Goal: Task Accomplishment & Management: Complete application form

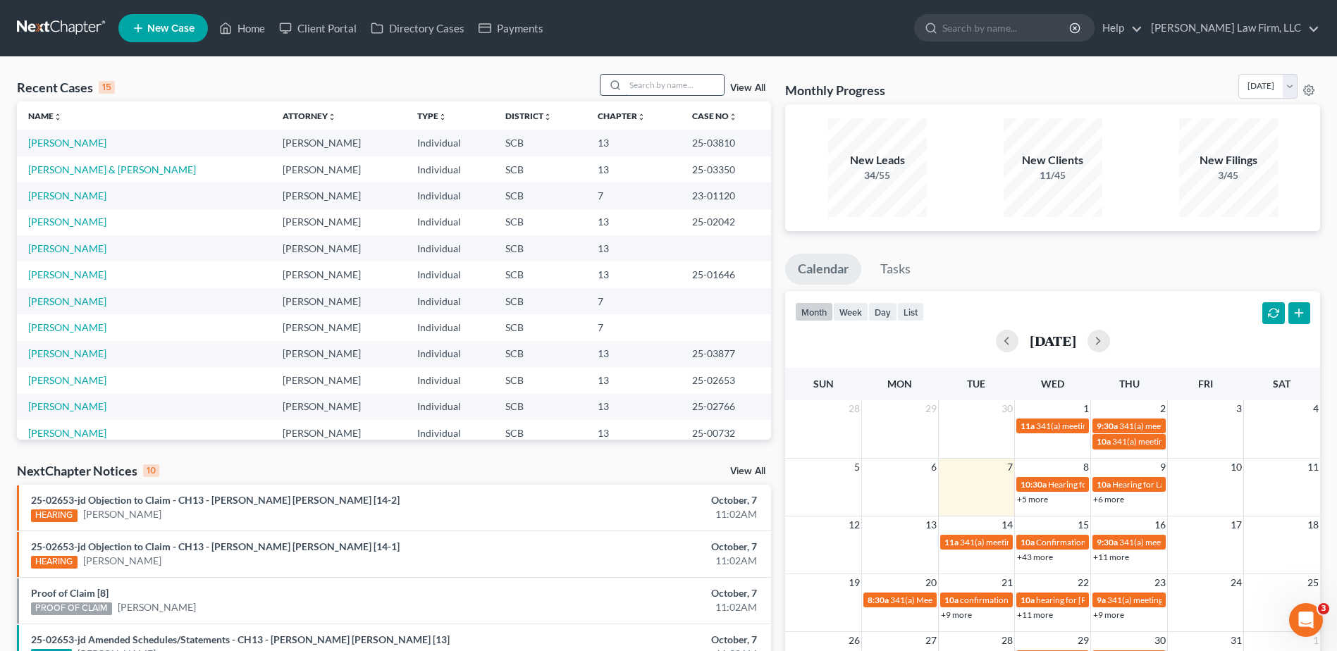
drag, startPoint x: 677, startPoint y: 86, endPoint x: 669, endPoint y: 83, distance: 8.3
click at [673, 84] on input "search" at bounding box center [674, 85] width 99 height 20
type input "[PERSON_NAME]"
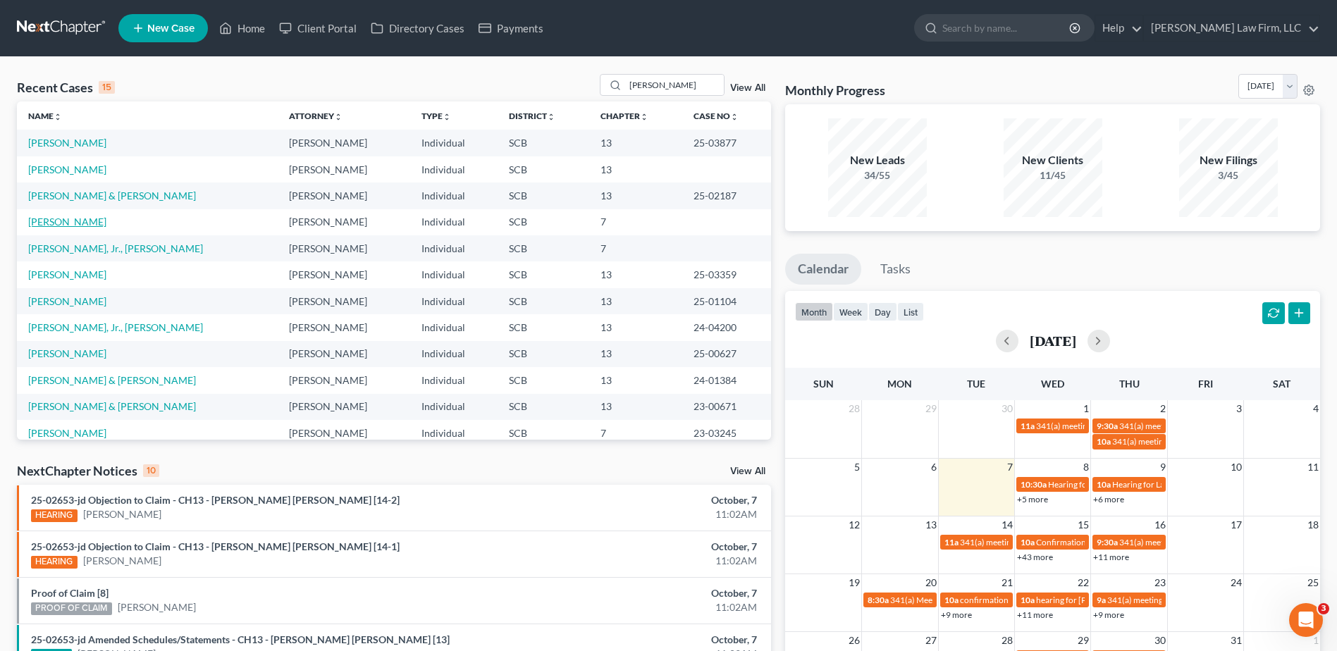
click at [56, 221] on link "[PERSON_NAME]" at bounding box center [67, 222] width 78 height 12
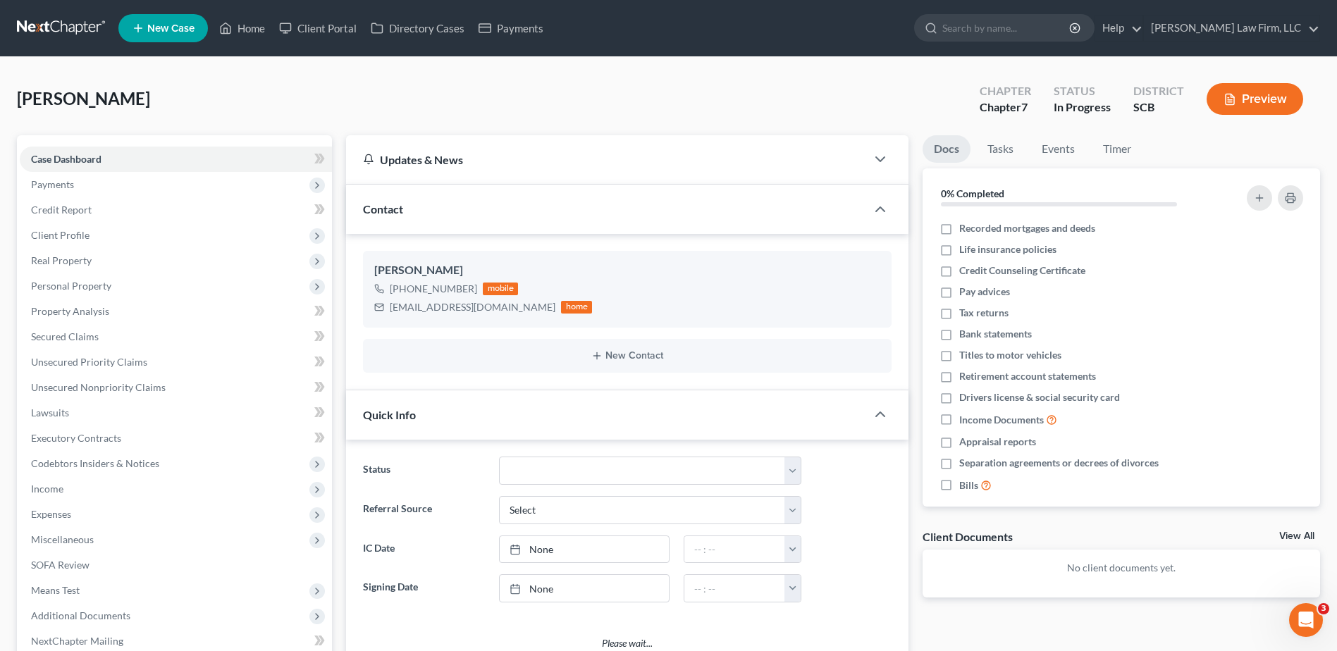
select select "1"
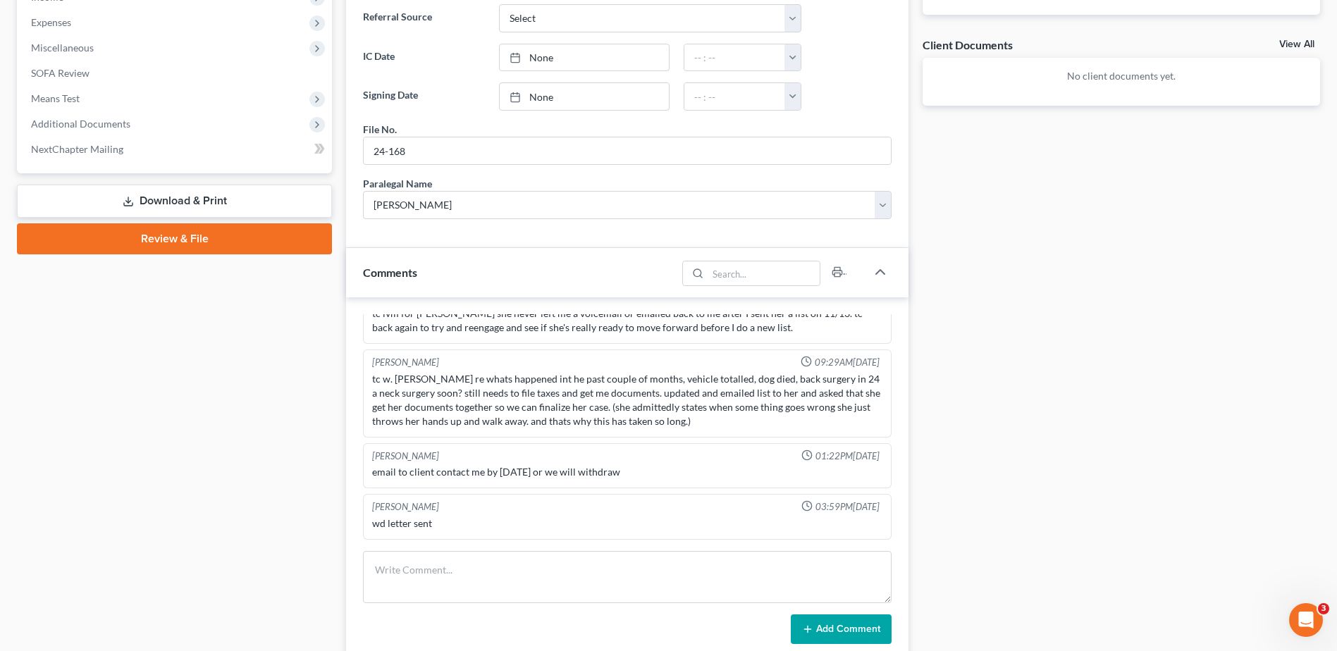
scroll to position [494, 0]
click at [339, 350] on div "Updates & News × [US_STATE][GEOGRAPHIC_DATA] Notes: Take a look at NextChapter'…" at bounding box center [627, 226] width 577 height 1168
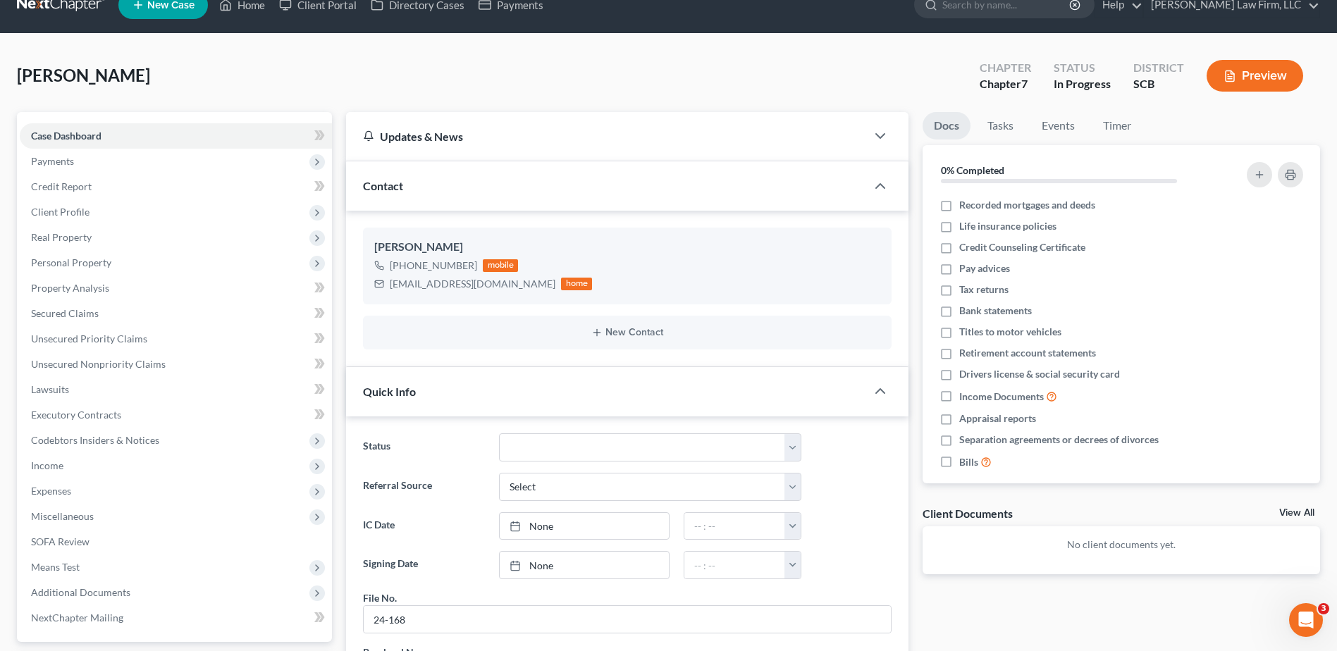
scroll to position [0, 0]
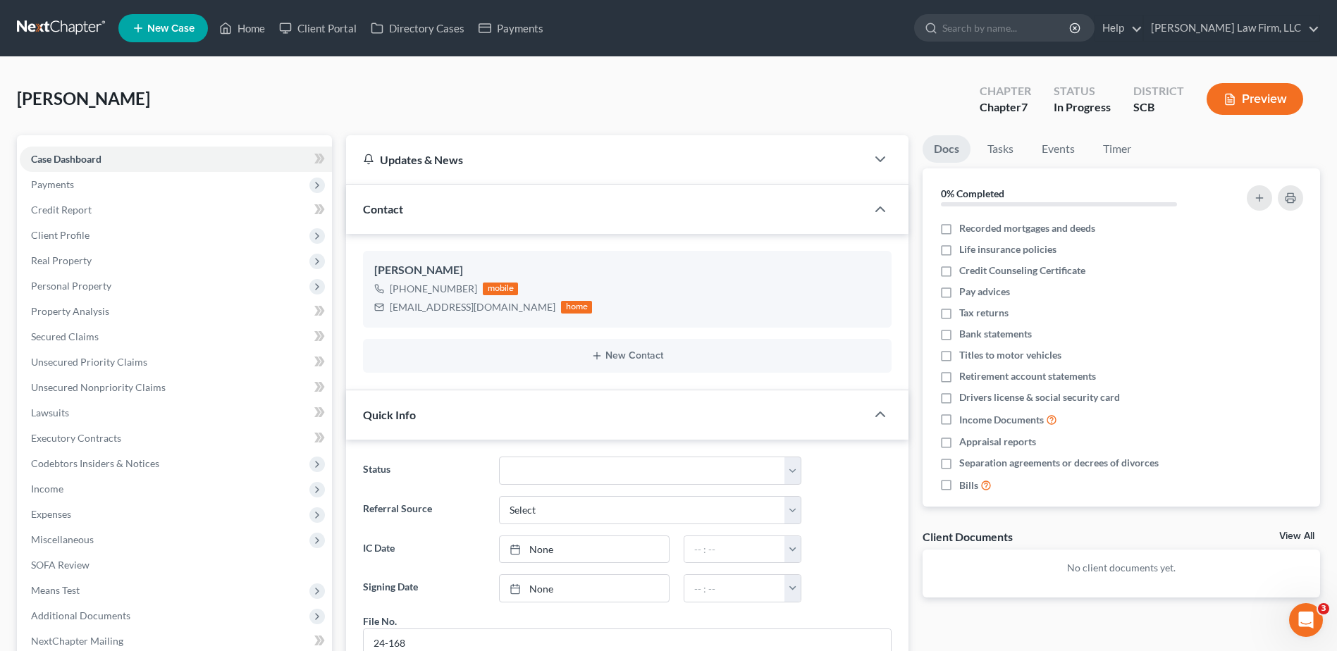
drag, startPoint x: 51, startPoint y: 24, endPoint x: 1, endPoint y: 23, distance: 50.1
click at [51, 24] on link at bounding box center [62, 28] width 90 height 25
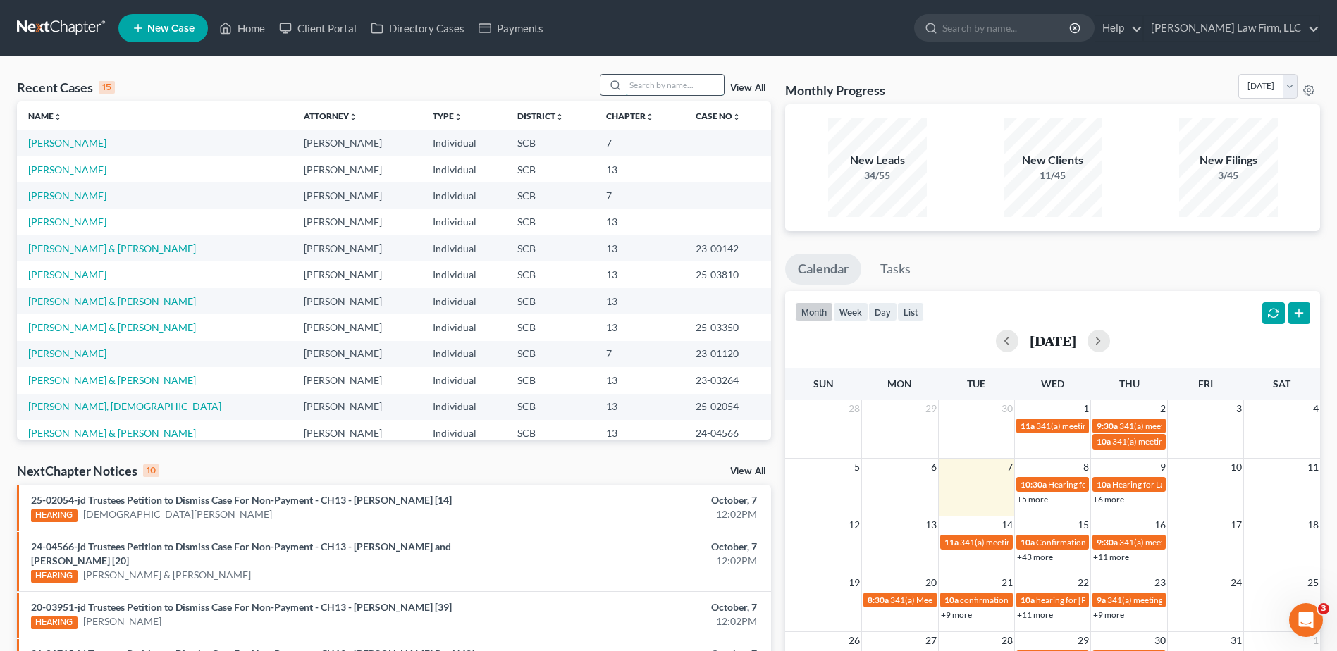
click at [656, 81] on input "search" at bounding box center [674, 85] width 99 height 20
type input "prioleau"
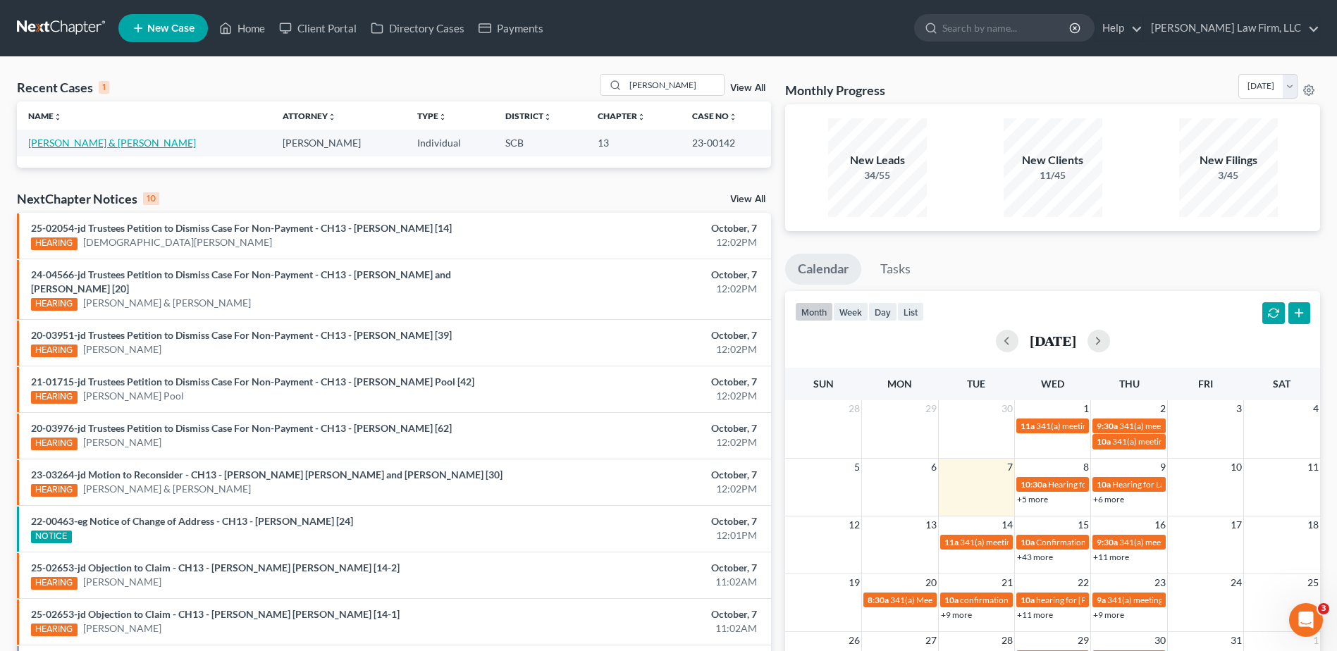
click at [89, 143] on link "Prioleau, Cornelius & Delores" at bounding box center [112, 143] width 168 height 12
select select "1"
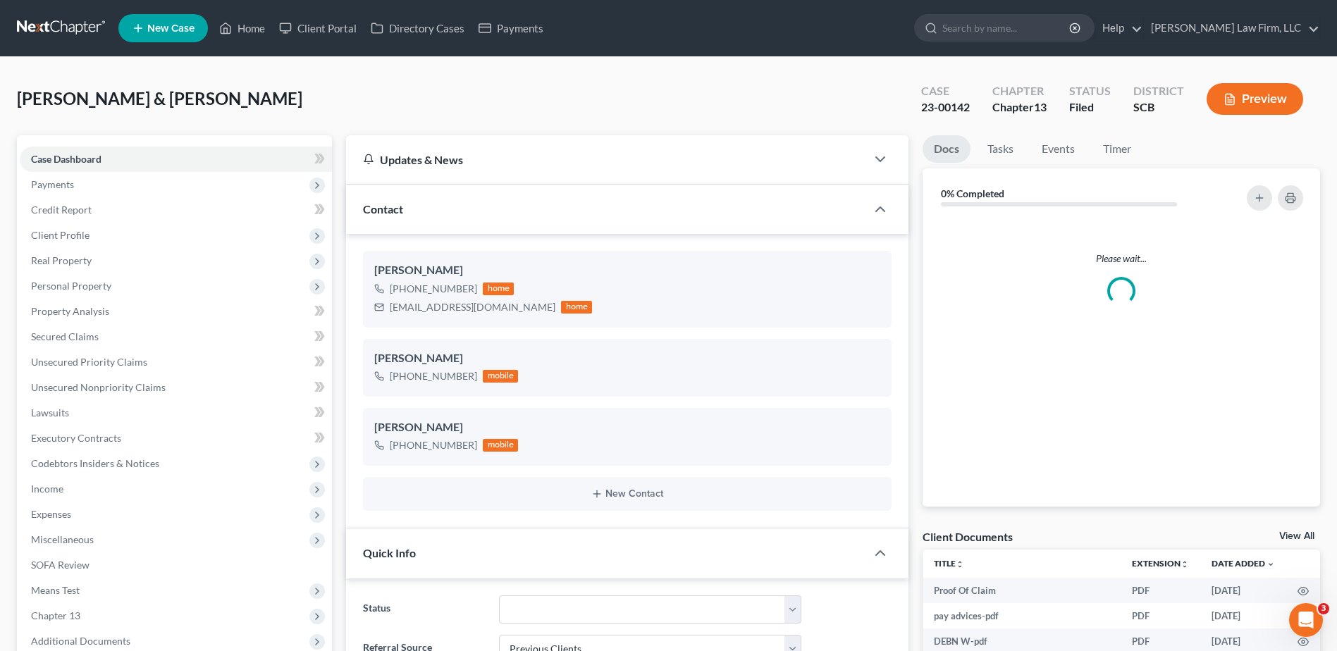
scroll to position [510, 0]
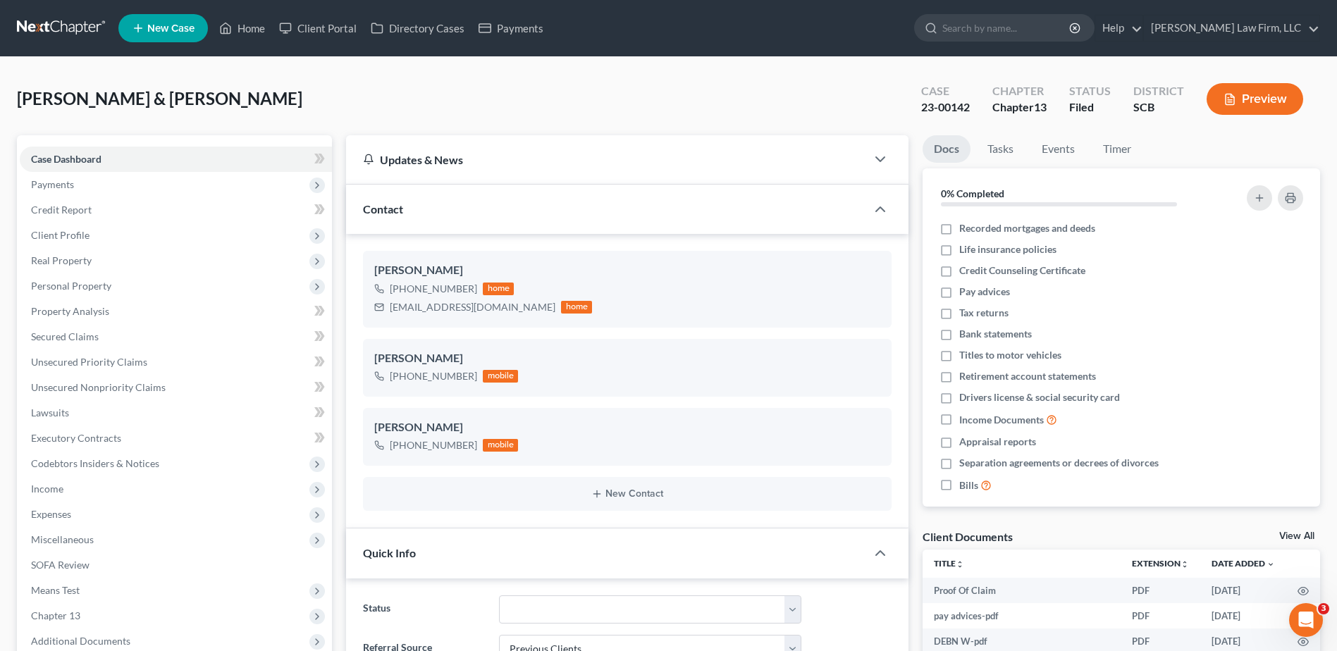
select select "0"
drag, startPoint x: 398, startPoint y: 307, endPoint x: 506, endPoint y: 311, distance: 107.9
click at [506, 311] on div "delorisprioleau@gmail.com" at bounding box center [473, 307] width 166 height 14
copy div "delorisprioleau@gmail.com"
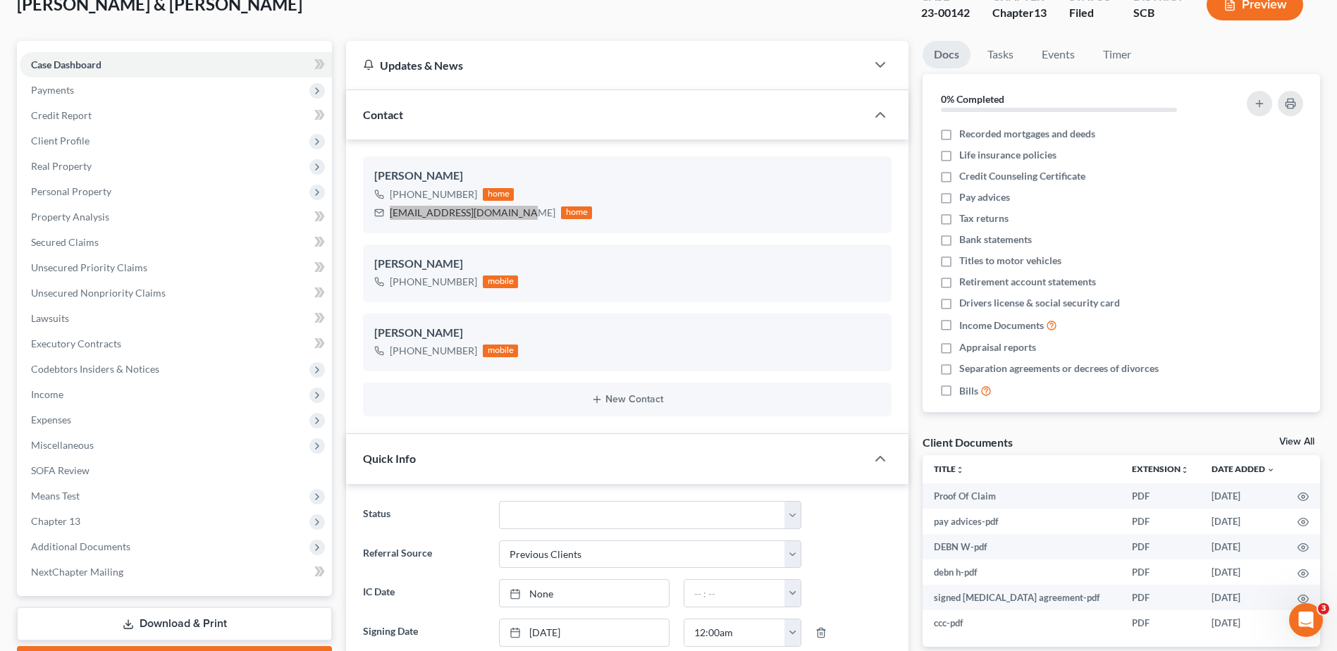
scroll to position [0, 0]
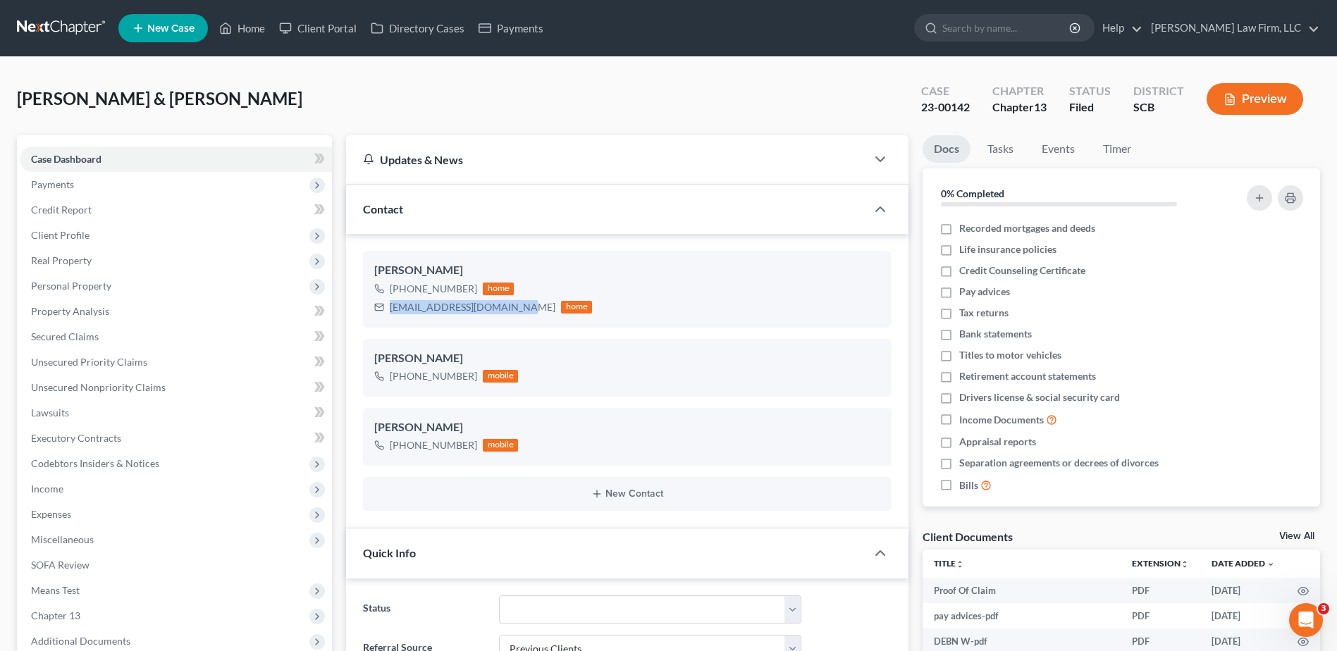
drag, startPoint x: 71, startPoint y: 17, endPoint x: 0, endPoint y: 18, distance: 70.5
click at [70, 16] on link at bounding box center [62, 28] width 90 height 25
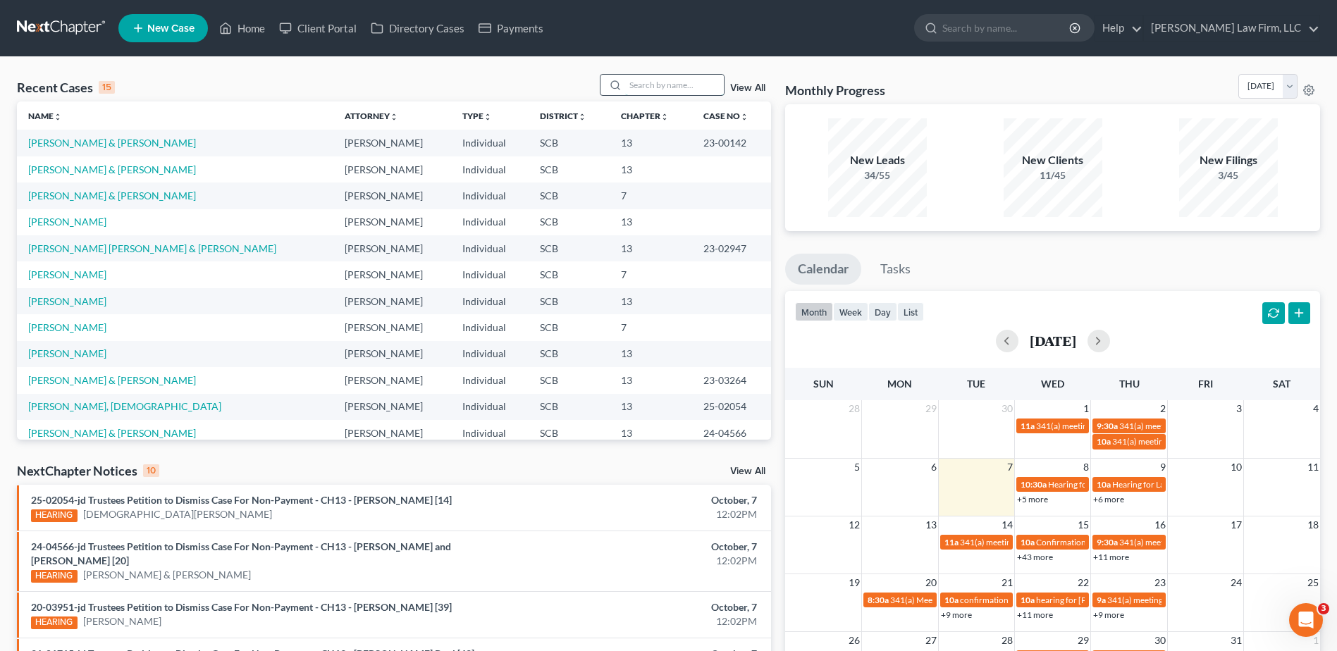
click at [640, 88] on input "search" at bounding box center [674, 85] width 99 height 20
type input "garcia"
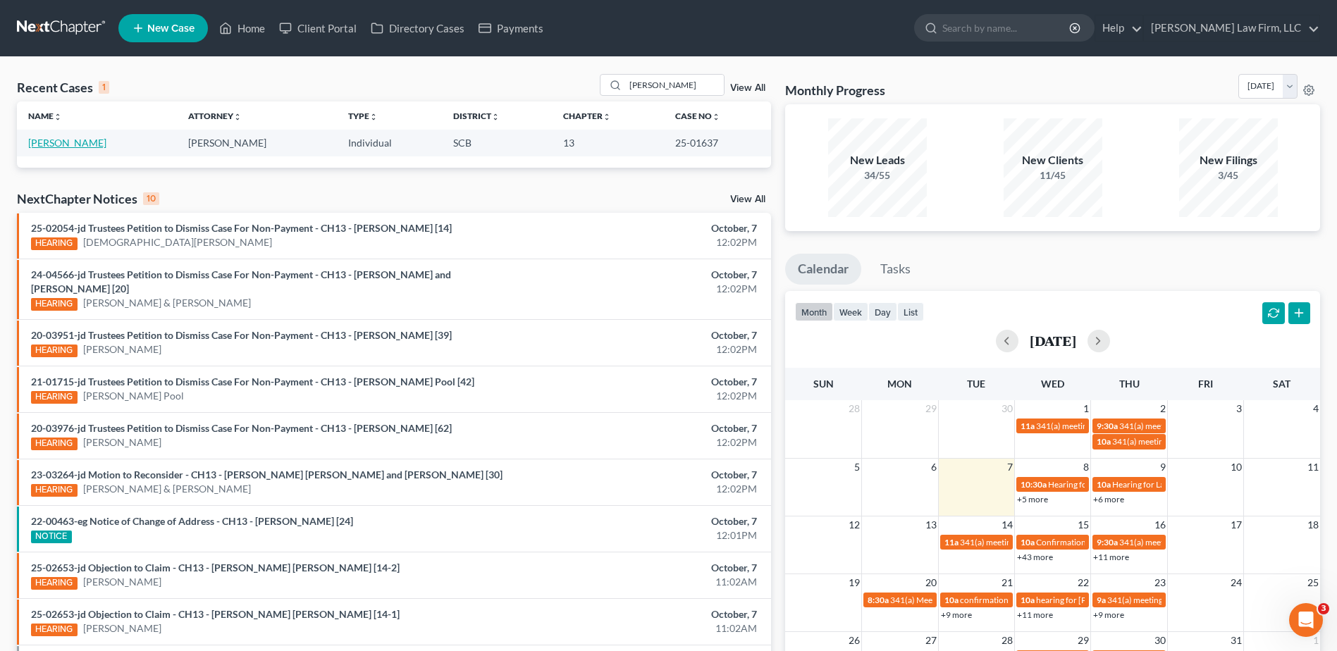
click at [49, 146] on link "Garcia, Maria" at bounding box center [67, 143] width 78 height 12
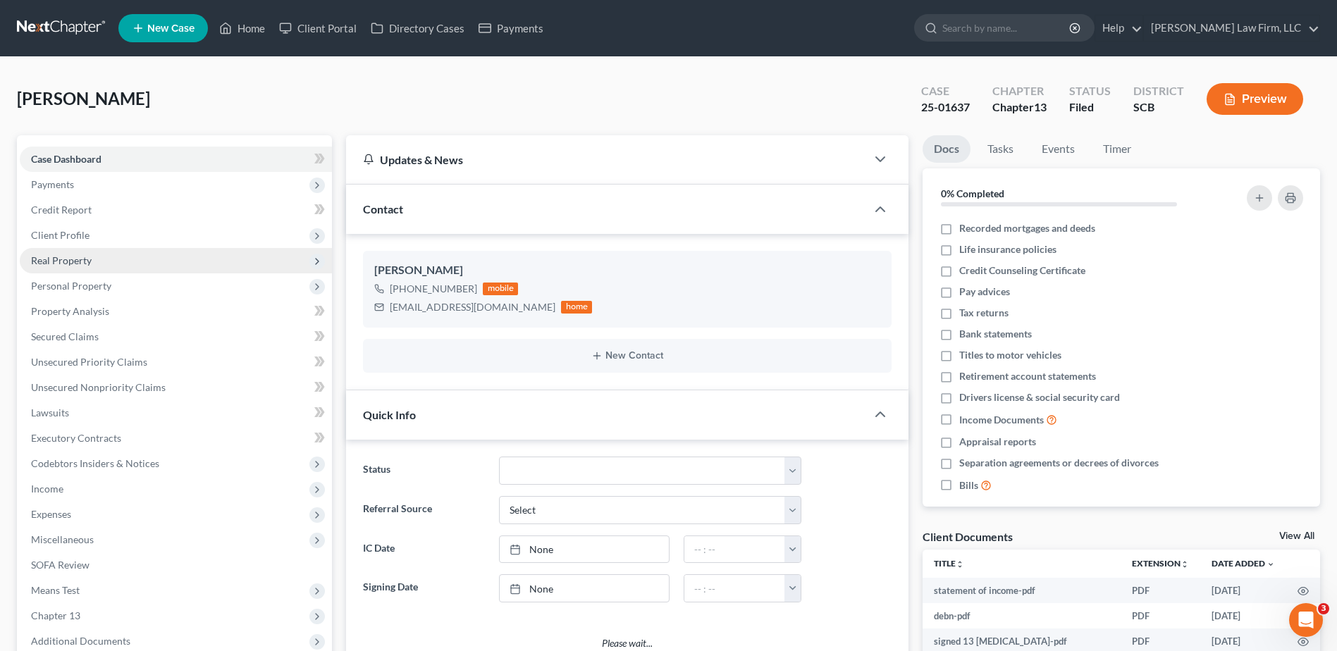
select select "0"
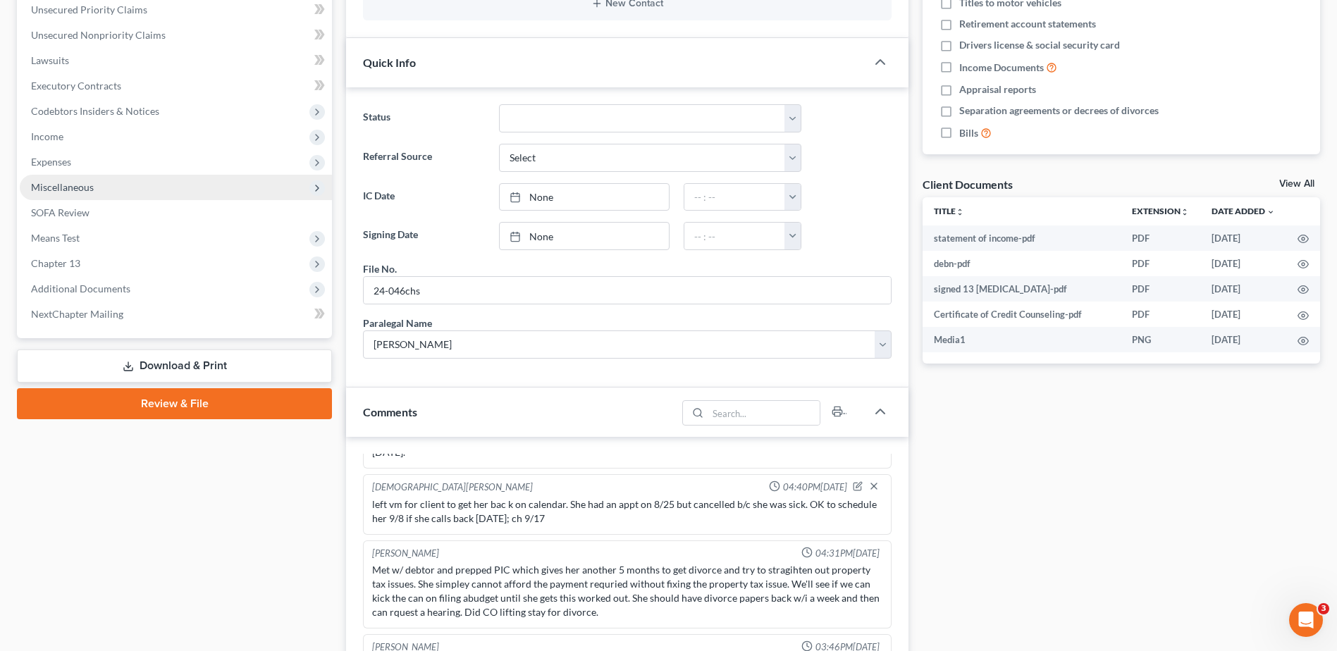
scroll to position [1142, 0]
click at [65, 140] on span "Income" at bounding box center [176, 136] width 312 height 25
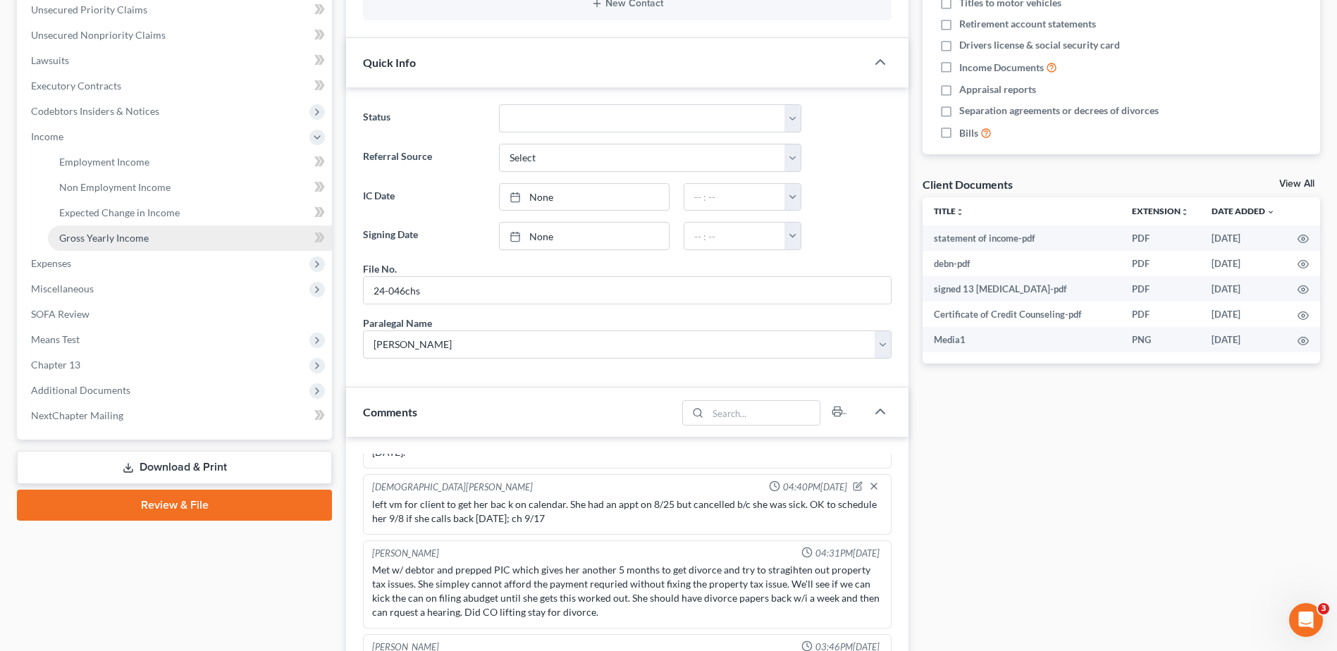
drag, startPoint x: 100, startPoint y: 237, endPoint x: 362, endPoint y: 234, distance: 262.3
click at [101, 237] on span "Gross Yearly Income" at bounding box center [104, 238] width 90 height 12
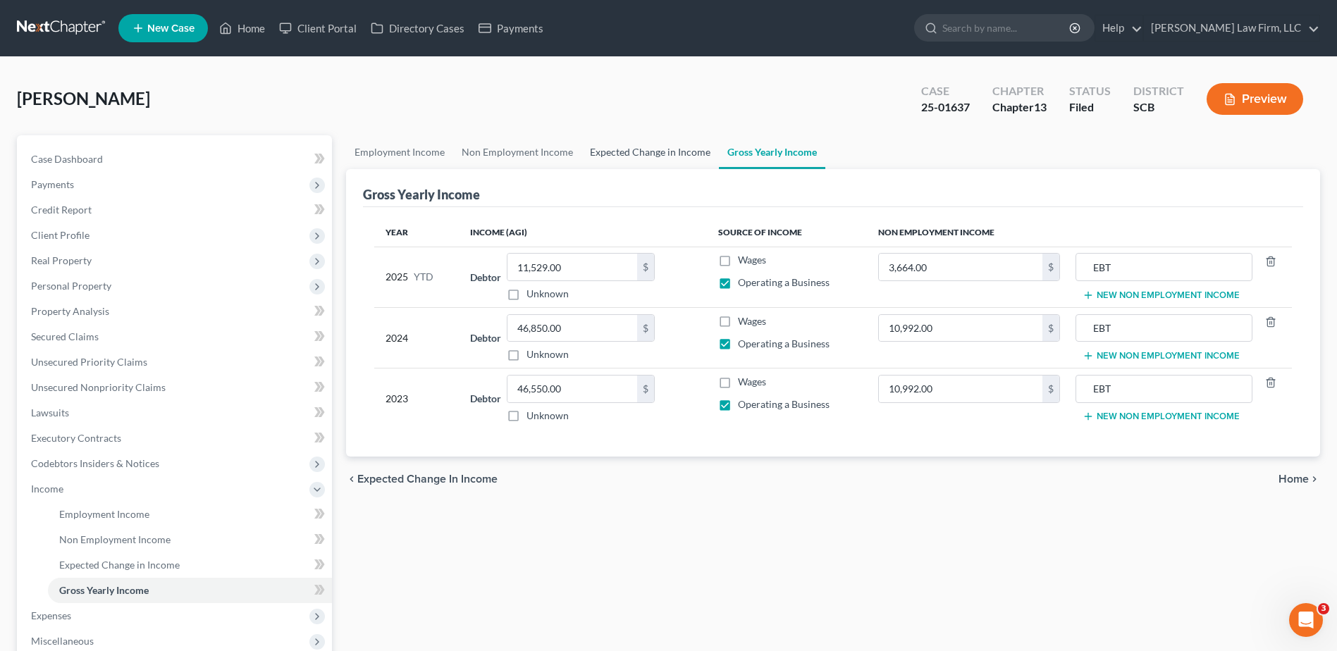
click at [687, 150] on link "Expected Change in Income" at bounding box center [650, 152] width 137 height 34
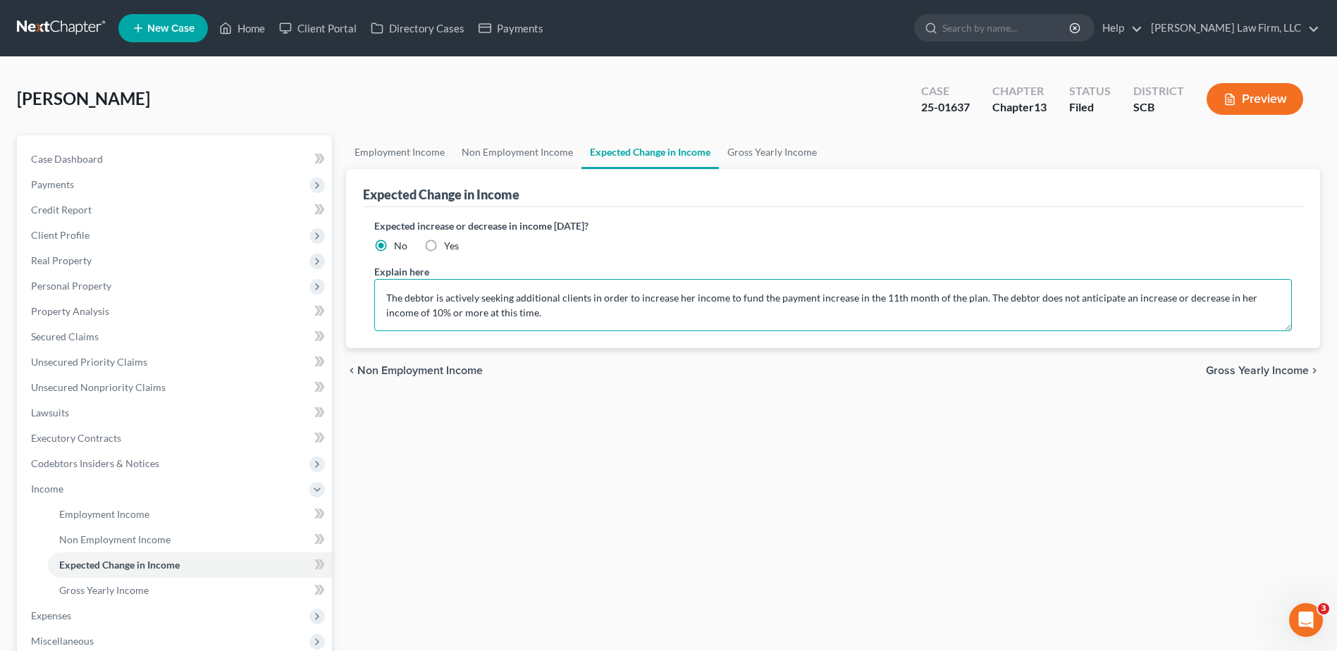
drag, startPoint x: 980, startPoint y: 296, endPoint x: 446, endPoint y: 297, distance: 534.4
click at [446, 297] on textarea "The debtor is actively seeking additional clients in order to increase her inco…" at bounding box center [833, 305] width 918 height 52
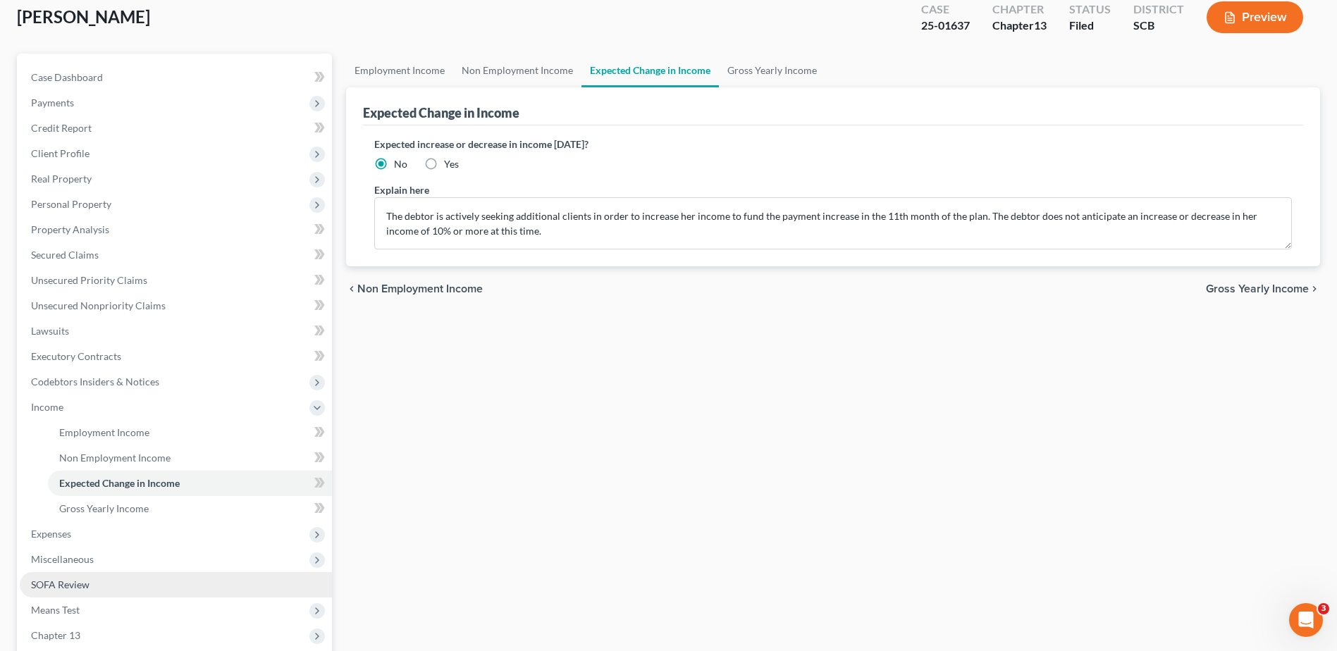
scroll to position [141, 0]
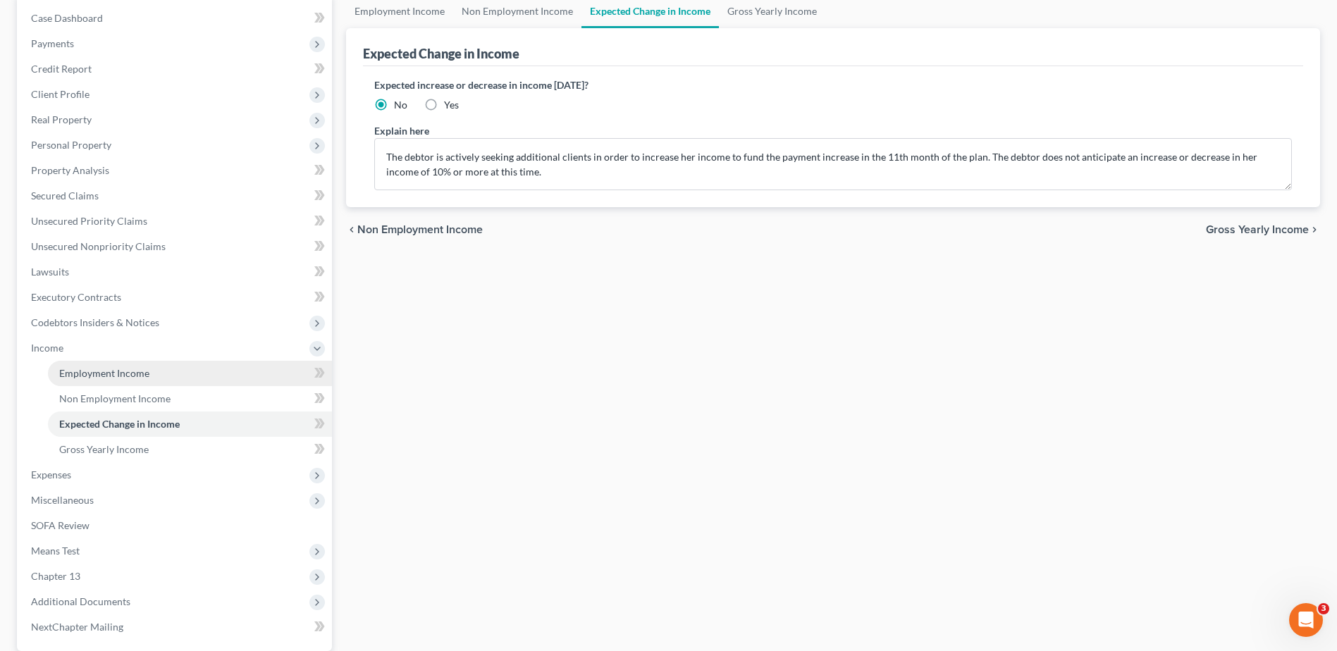
drag, startPoint x: 71, startPoint y: 475, endPoint x: 295, endPoint y: 368, distance: 247.9
click at [71, 475] on span "Expenses" at bounding box center [51, 475] width 40 height 12
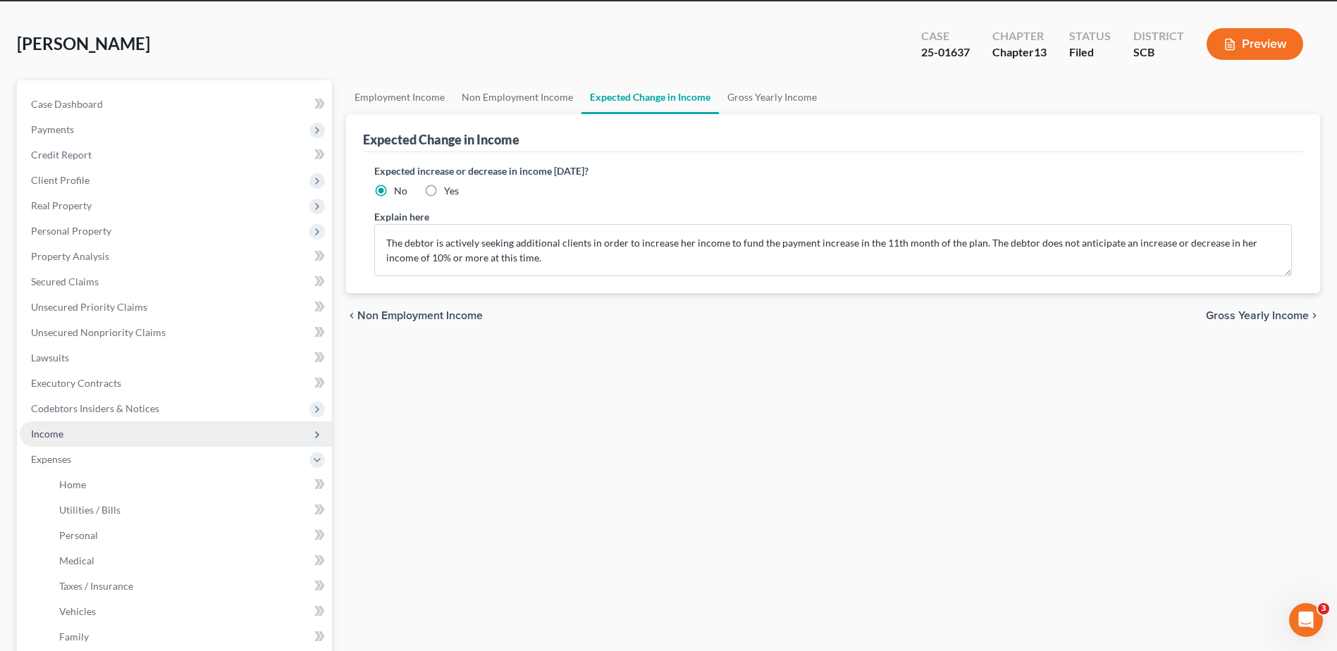
scroll to position [0, 0]
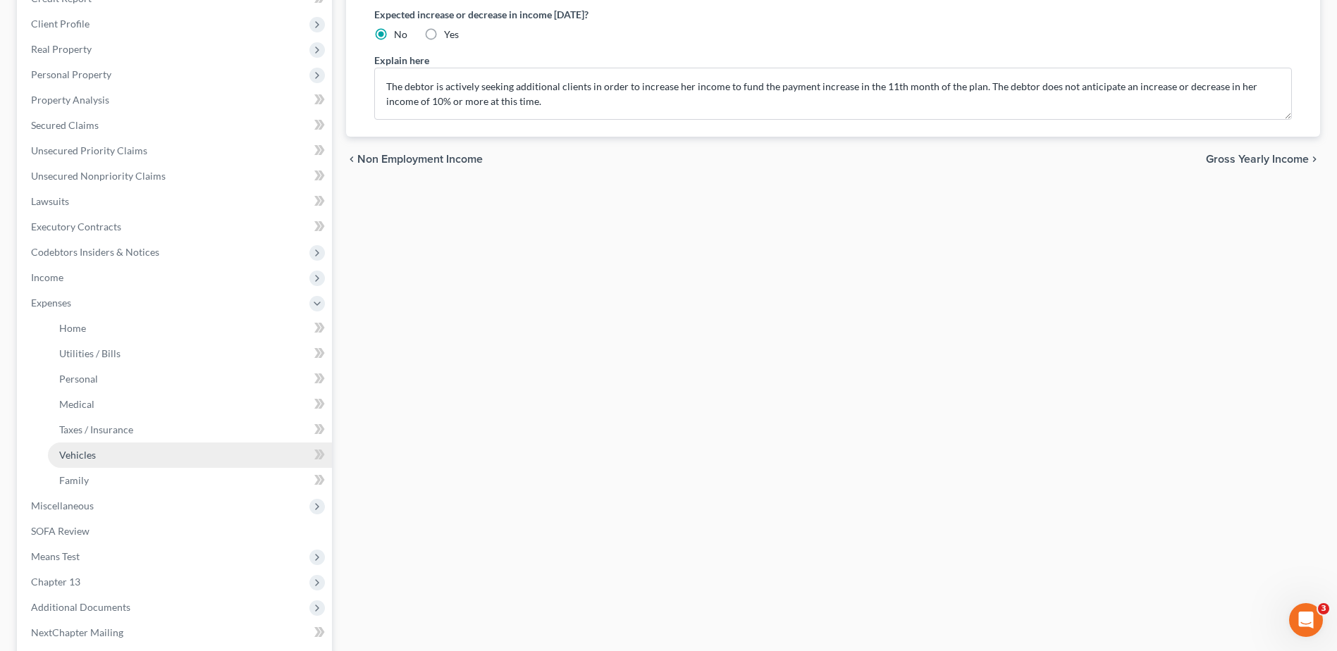
click at [100, 451] on link "Vehicles" at bounding box center [190, 455] width 284 height 25
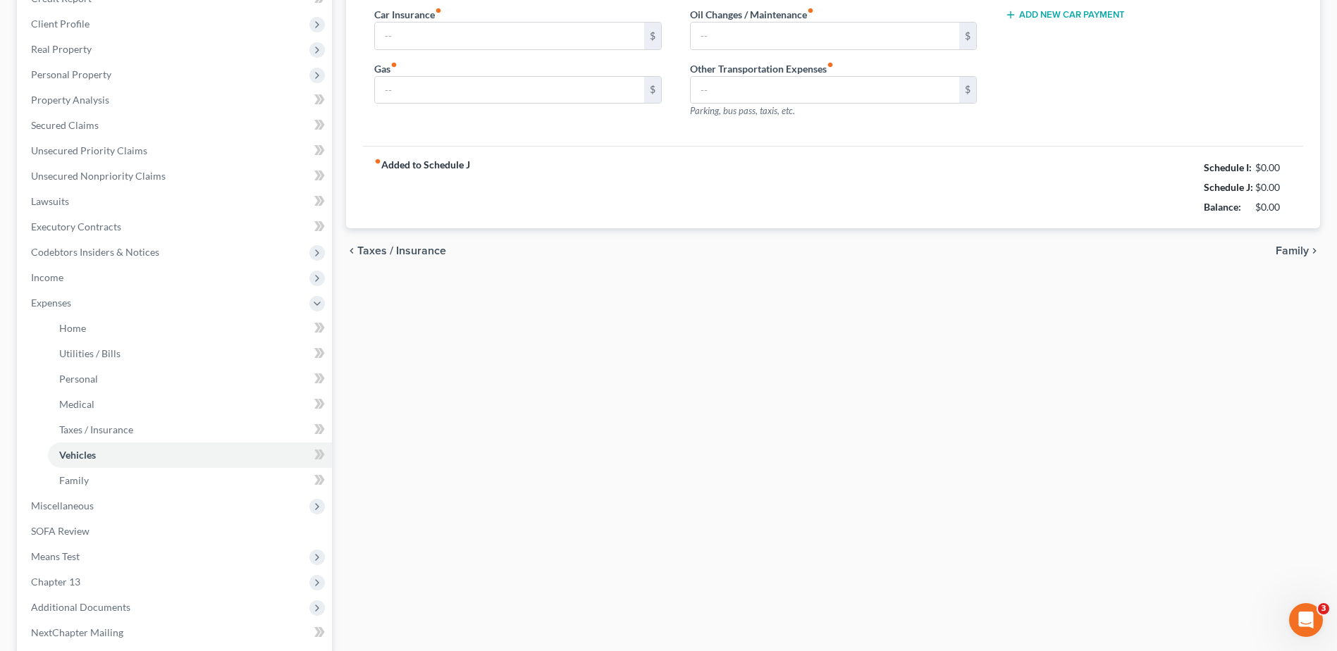
scroll to position [20, 0]
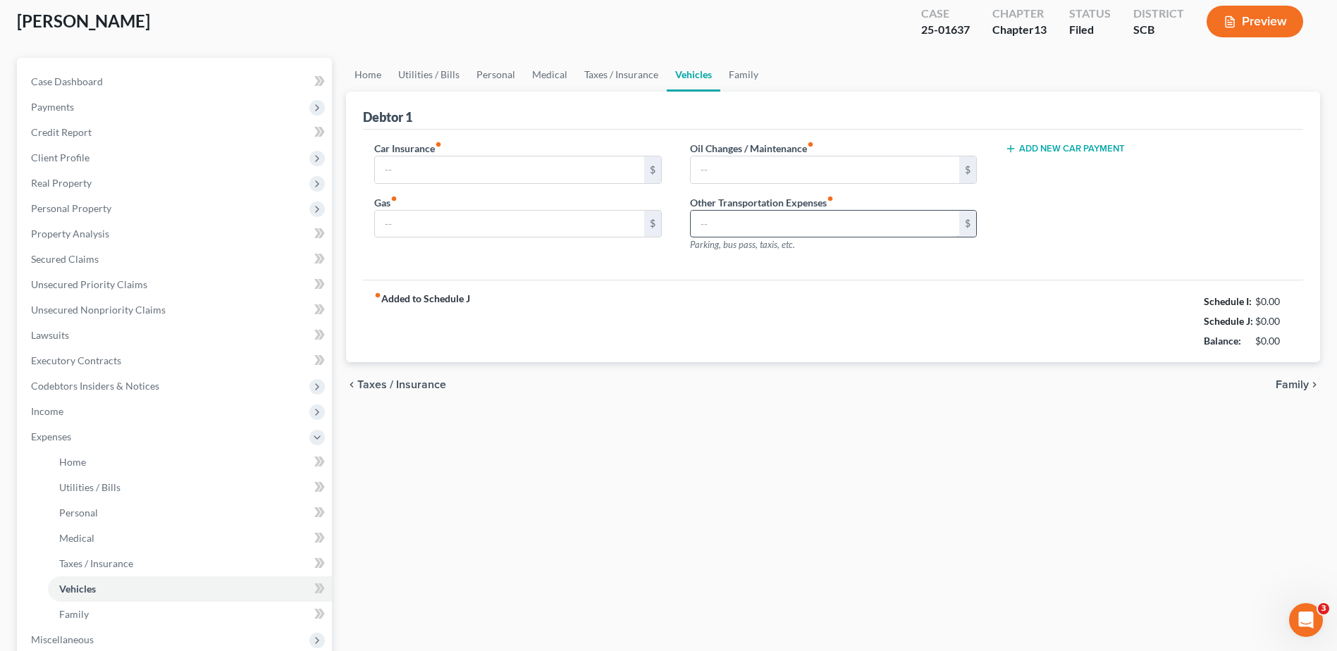
type input "65.00"
type input "100.00"
type input "28.66"
type input "0.00"
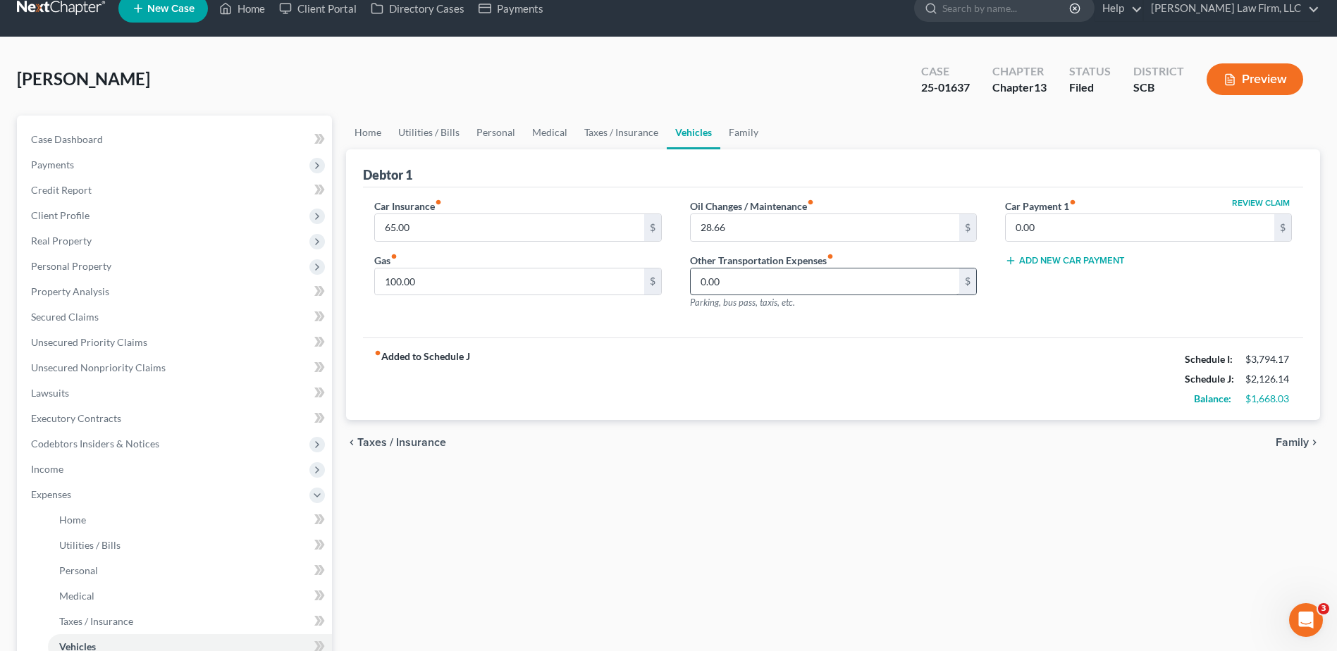
scroll to position [0, 0]
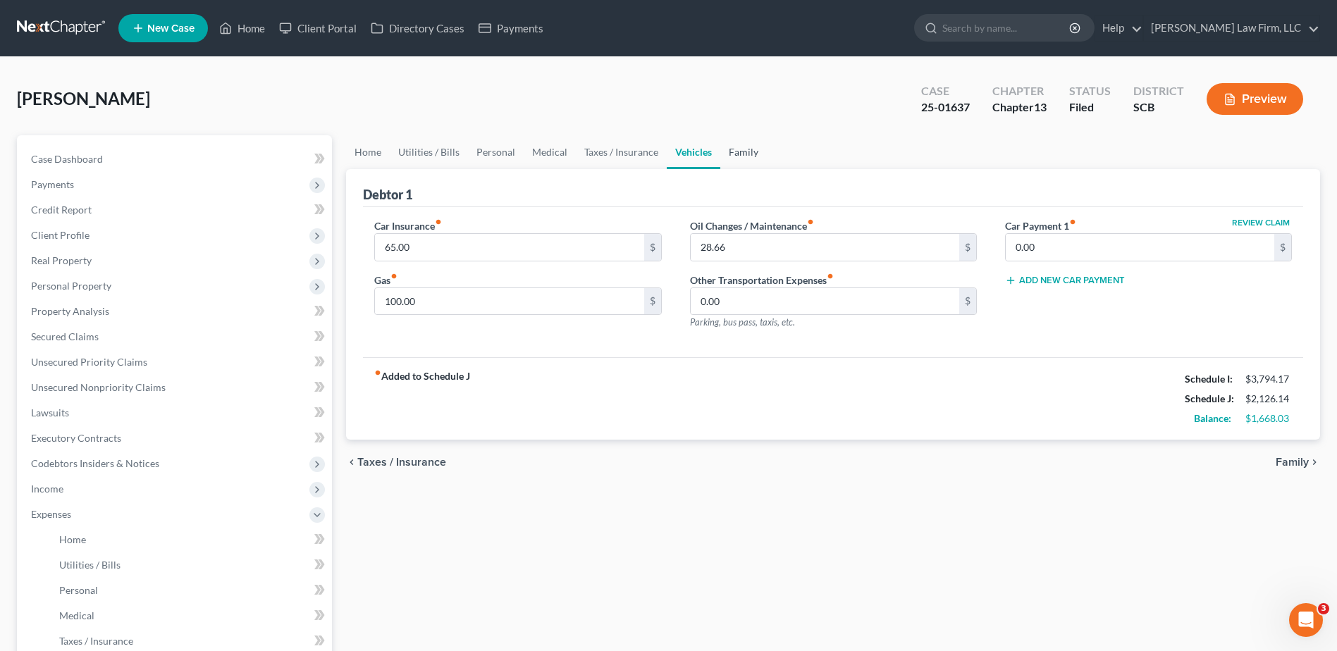
click at [748, 150] on link "Family" at bounding box center [744, 152] width 47 height 34
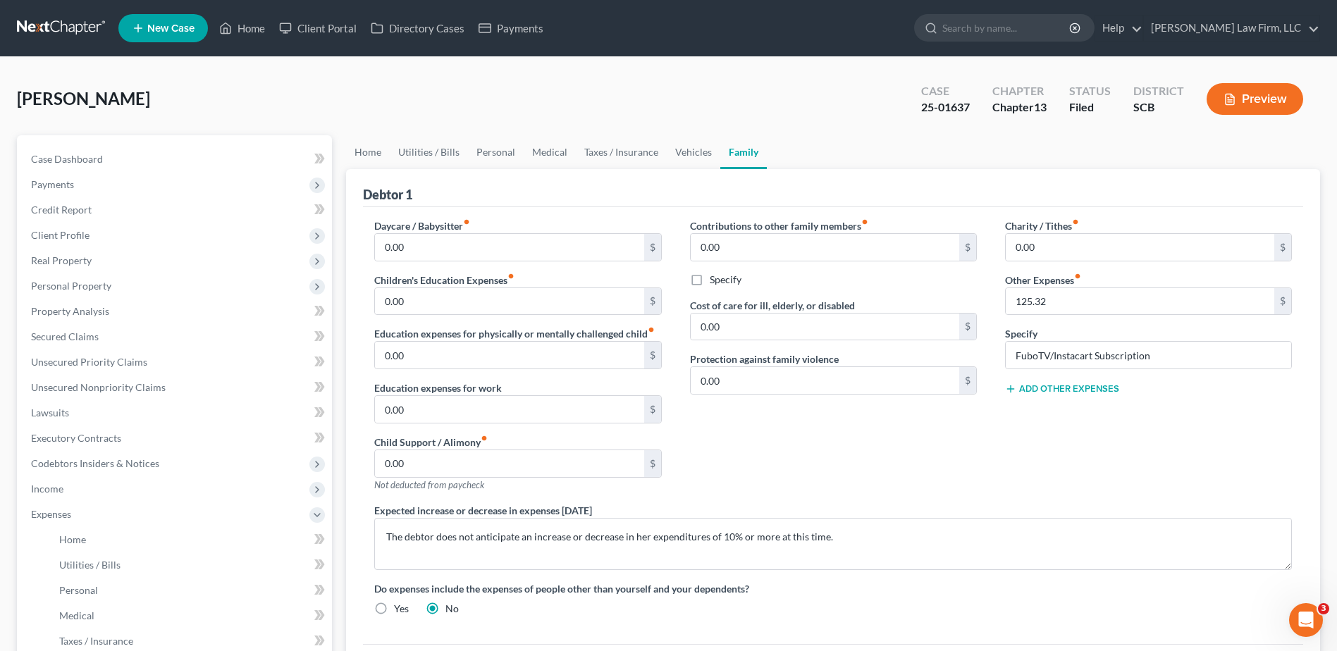
click at [81, 26] on link at bounding box center [62, 28] width 90 height 25
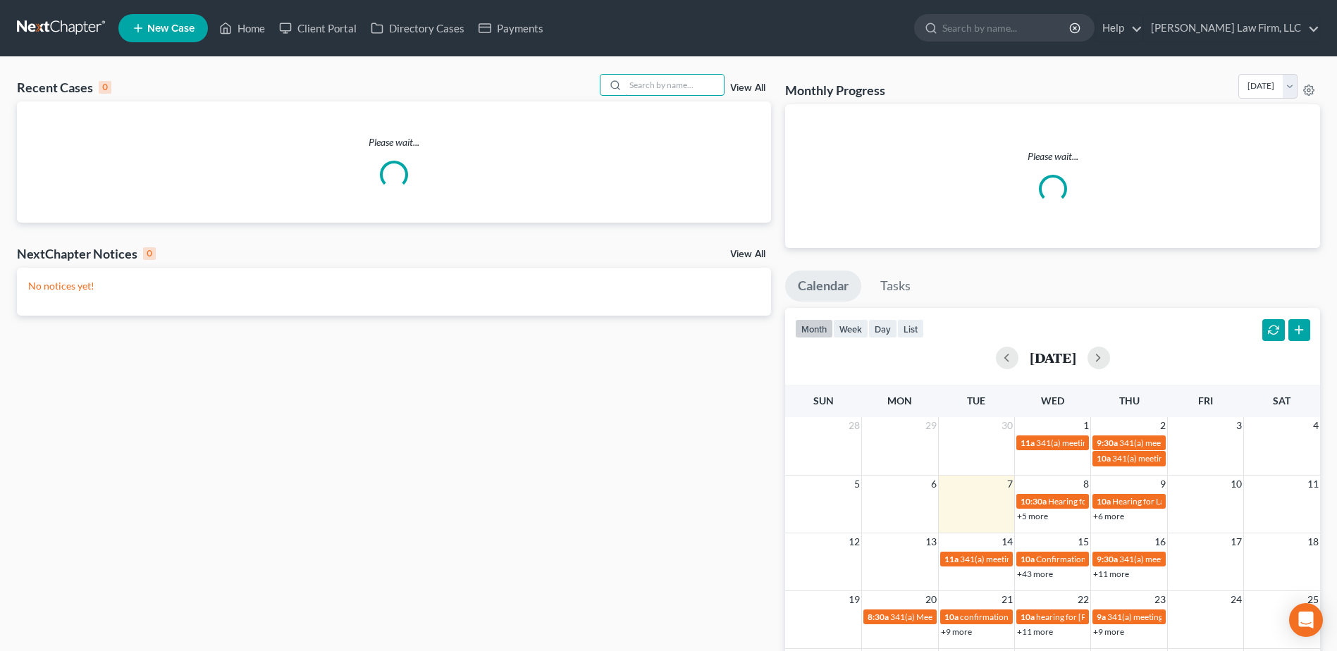
drag, startPoint x: 644, startPoint y: 85, endPoint x: 659, endPoint y: 101, distance: 22.0
click at [646, 86] on input "search" at bounding box center [674, 85] width 99 height 20
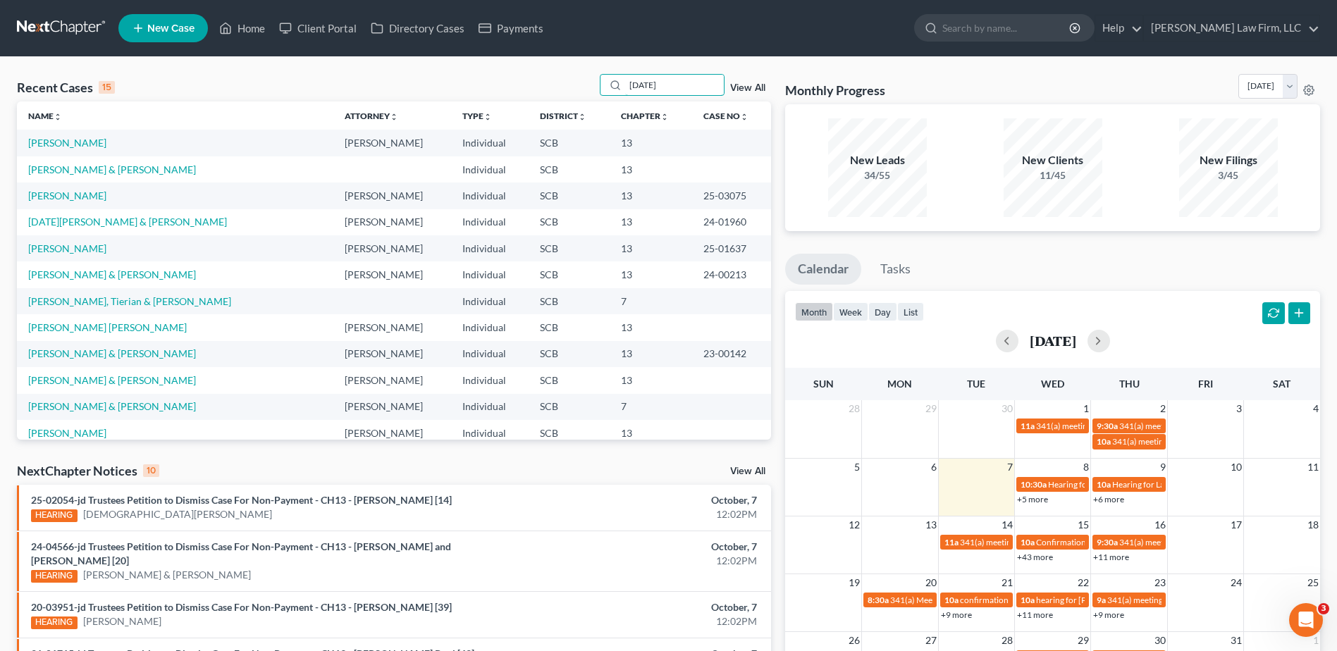
type input "toussaint"
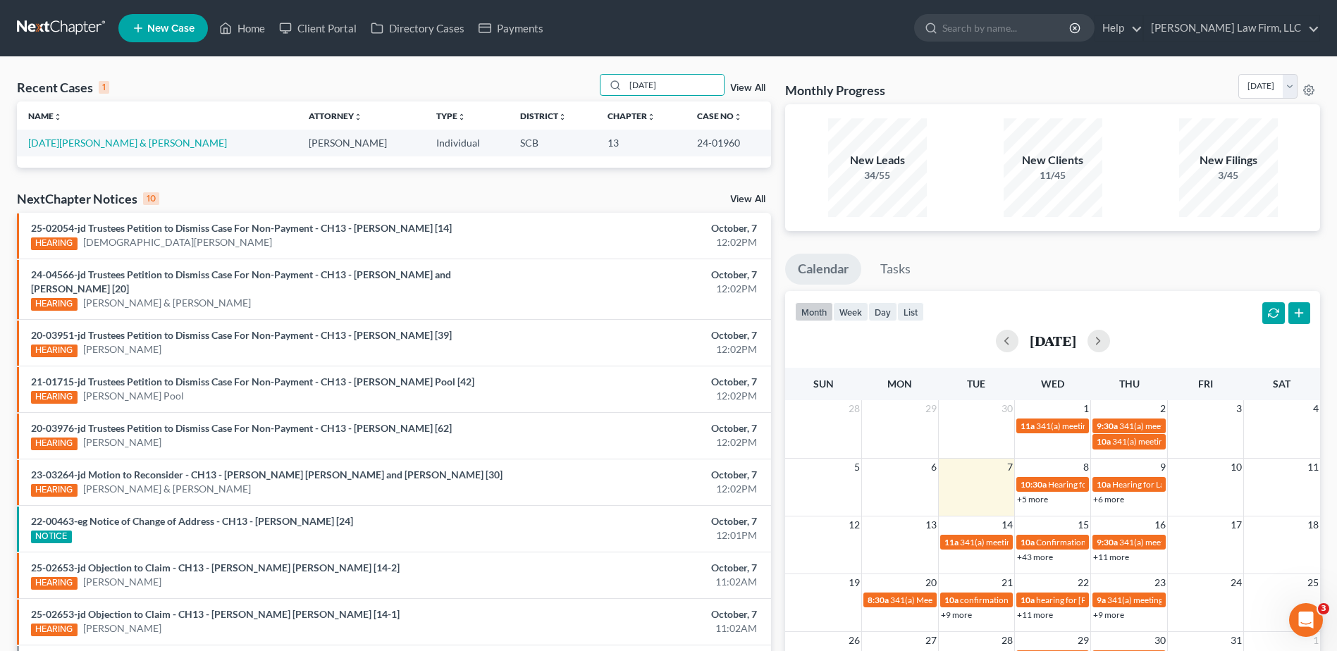
click at [78, 150] on td "Toussaint, Pierre & Brandy" at bounding box center [157, 143] width 281 height 26
click at [81, 145] on link "Toussaint, Pierre & Brandy" at bounding box center [127, 143] width 199 height 12
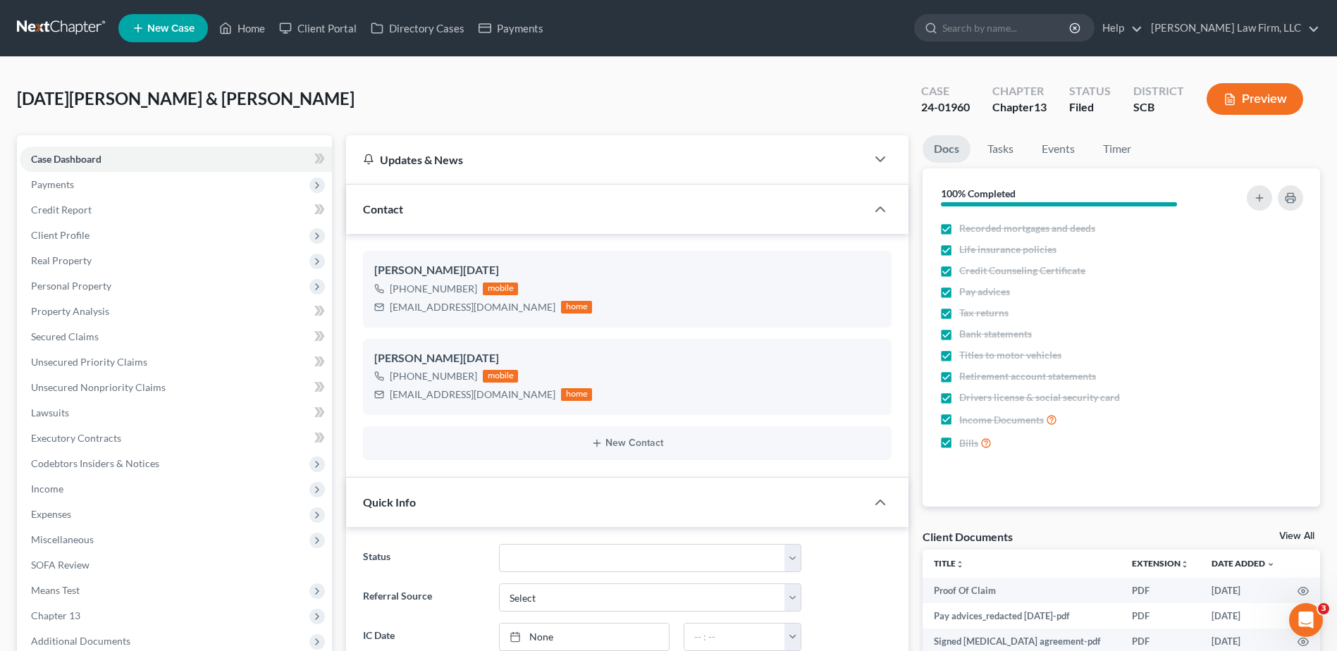
select select "1"
click at [1013, 36] on input "search" at bounding box center [1007, 28] width 129 height 26
type input "jasmine"
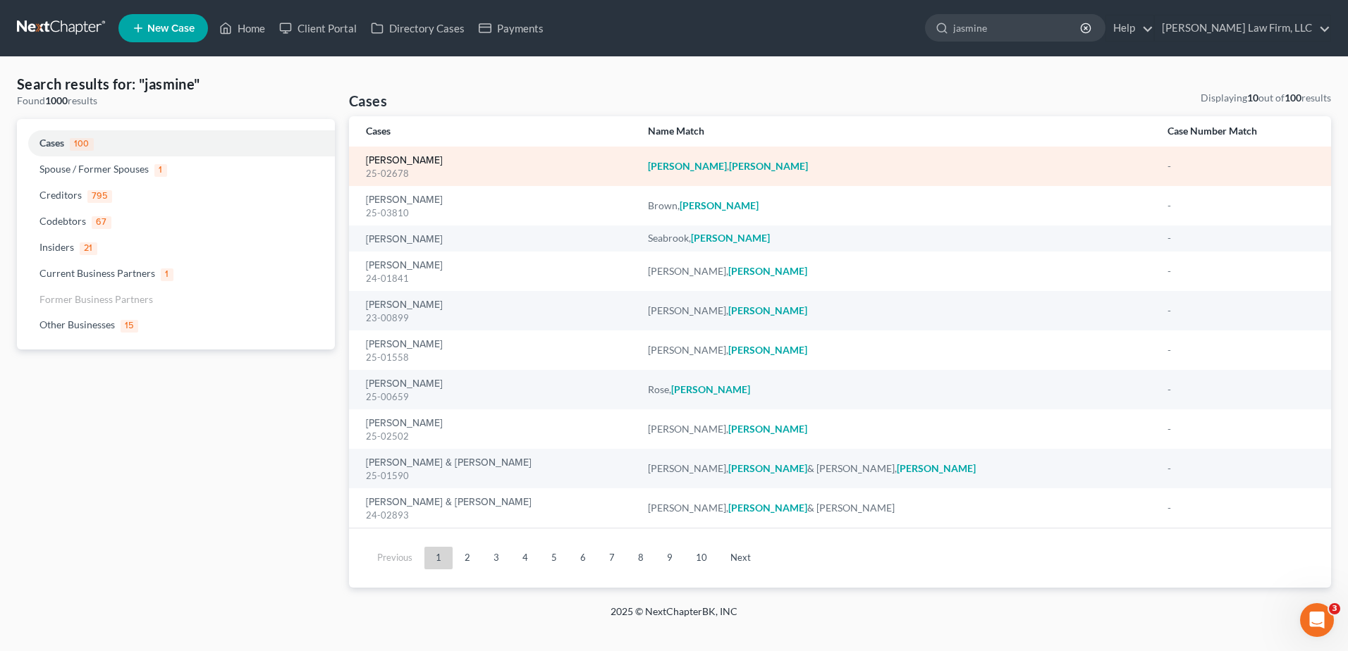
click at [375, 163] on link "James, Jasmine" at bounding box center [404, 161] width 77 height 10
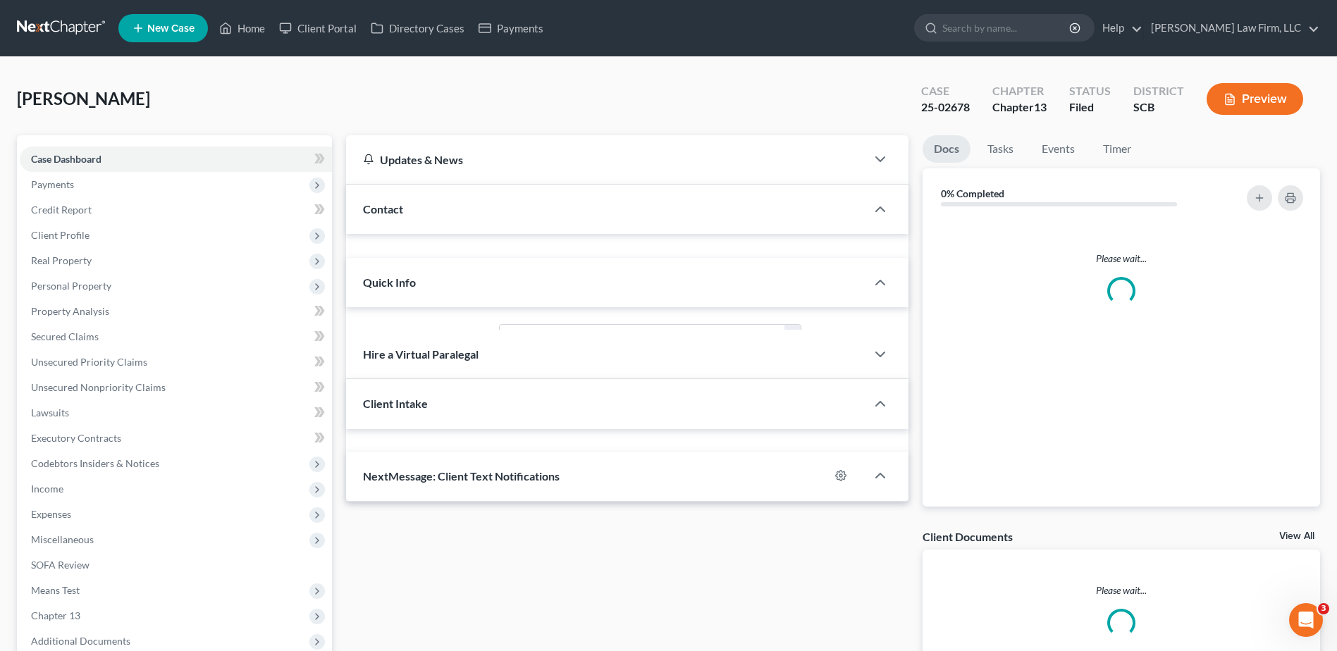
select select "0"
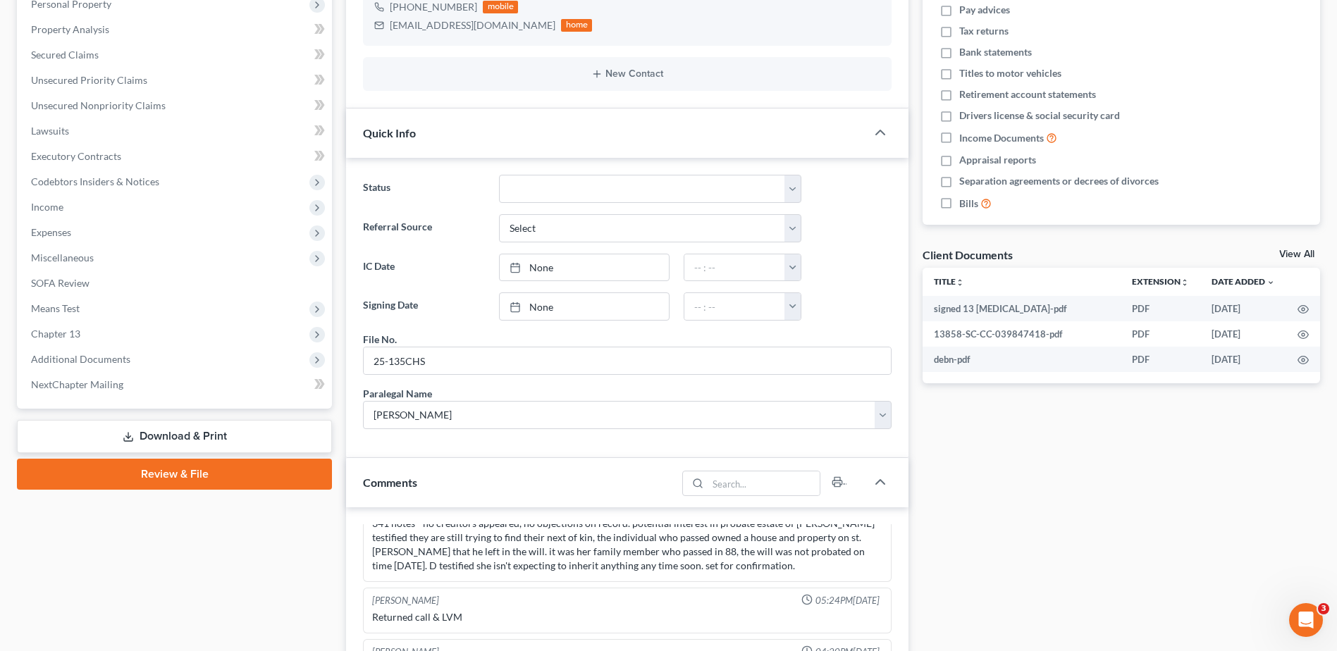
scroll to position [71, 0]
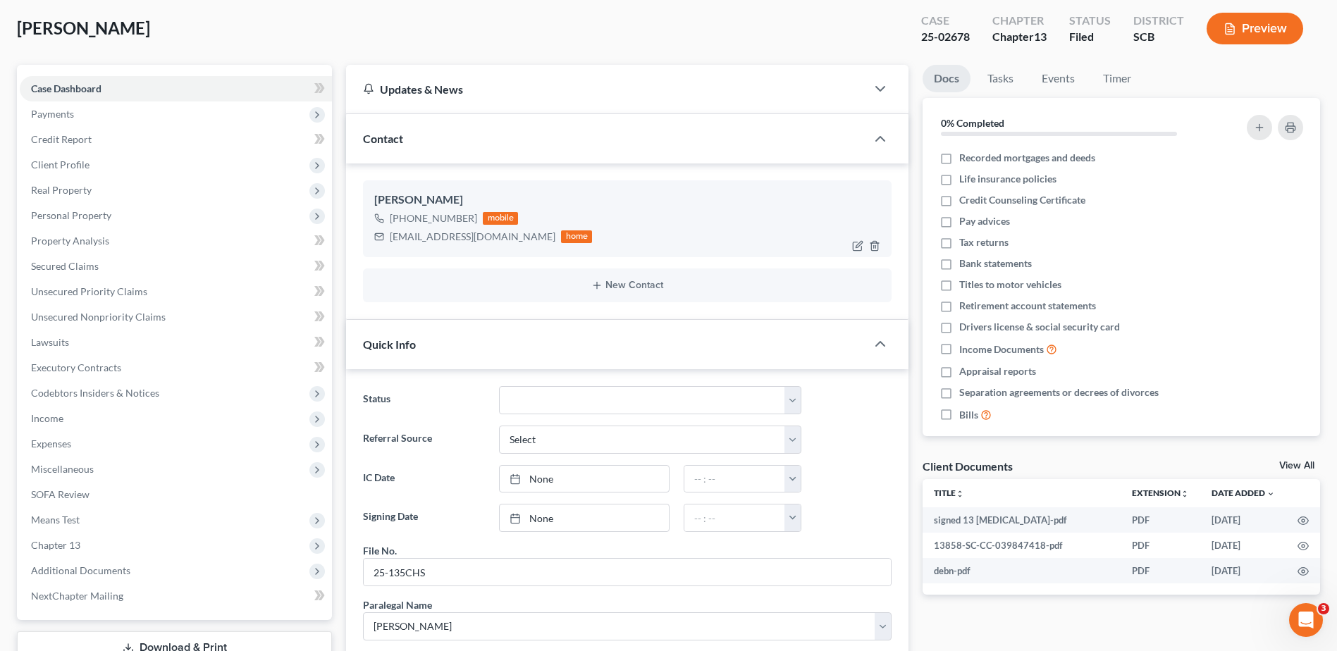
drag, startPoint x: 389, startPoint y: 235, endPoint x: 549, endPoint y: 250, distance: 160.0
click at [549, 250] on div "Jasmine James +1 (843) 941-8441 mobile strongindependent2012@gmail.com home" at bounding box center [627, 218] width 529 height 76
copy div "strongindependent2012@gmail.com"
